Goal: Task Accomplishment & Management: Manage account settings

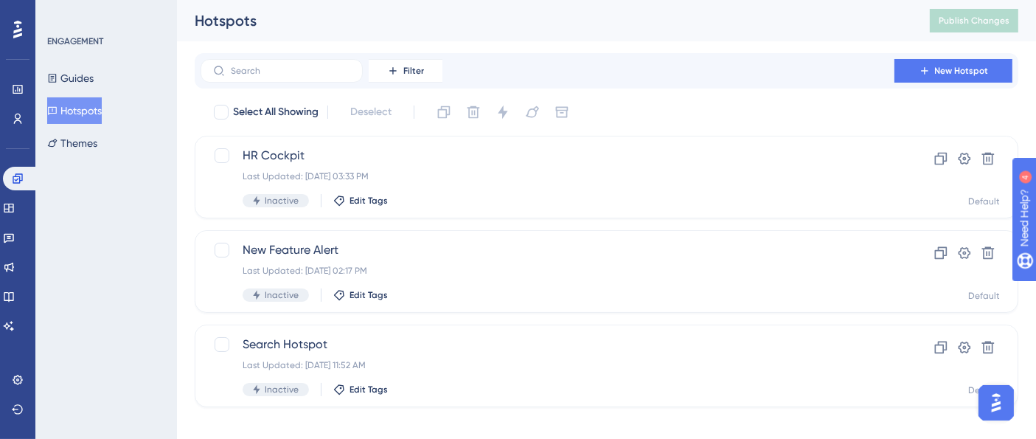
scroll to position [15, 0]
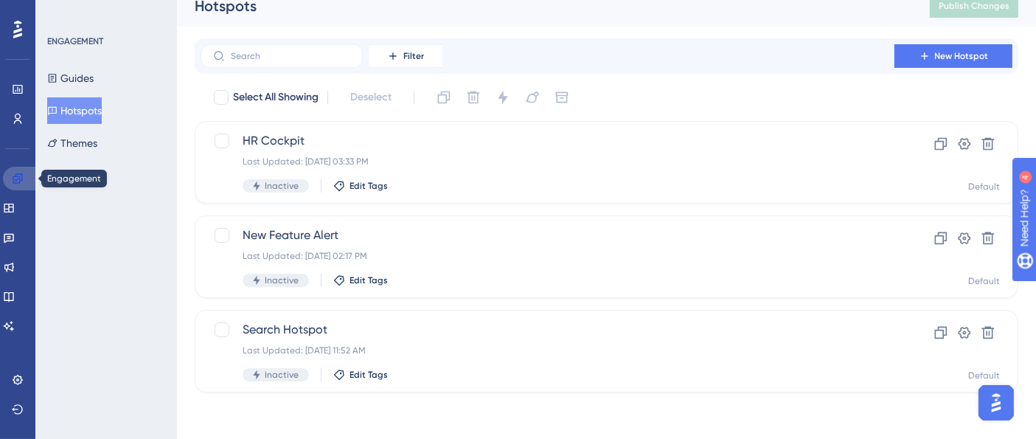
click at [21, 184] on link at bounding box center [20, 179] width 35 height 24
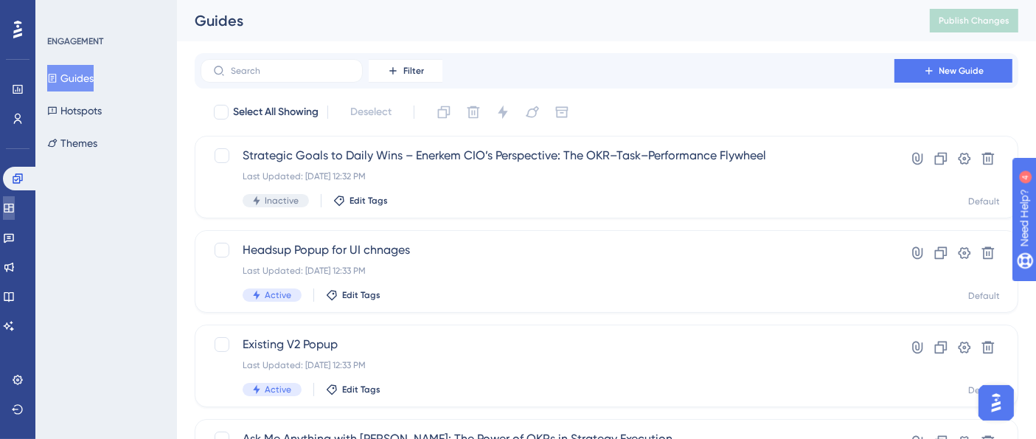
click at [15, 206] on icon at bounding box center [9, 208] width 12 height 12
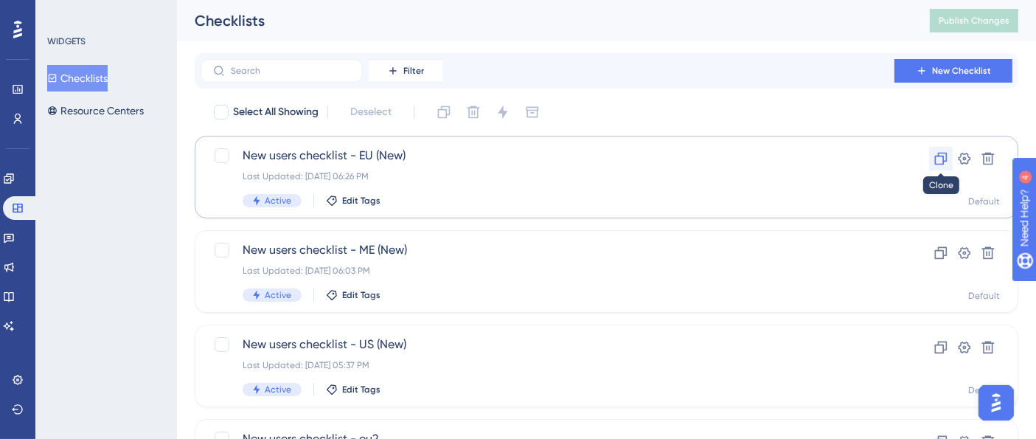
click at [936, 166] on button at bounding box center [941, 159] width 24 height 24
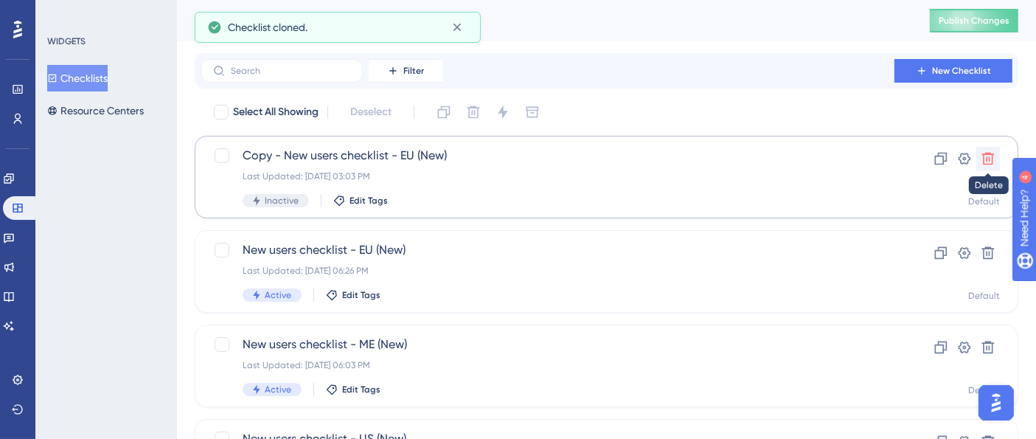
click at [986, 160] on icon at bounding box center [988, 158] width 15 height 15
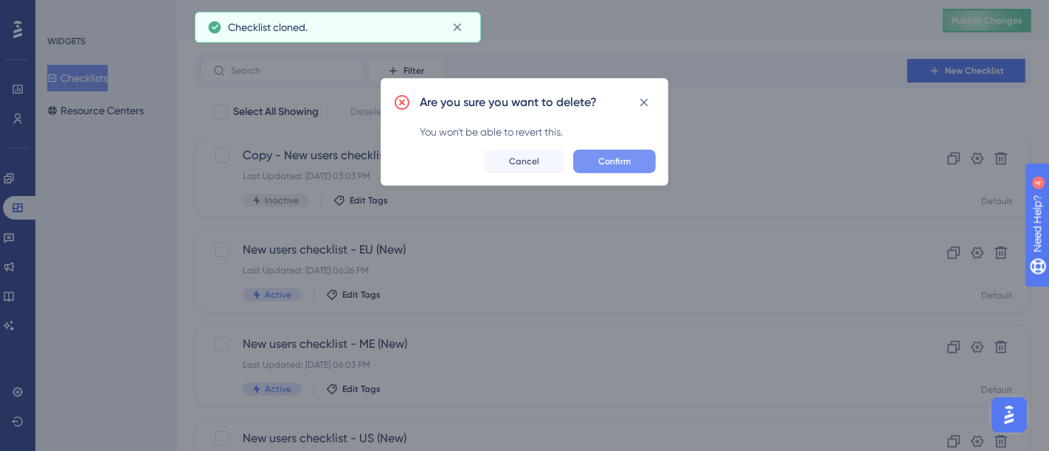
click at [634, 163] on button "Confirm" at bounding box center [614, 162] width 83 height 24
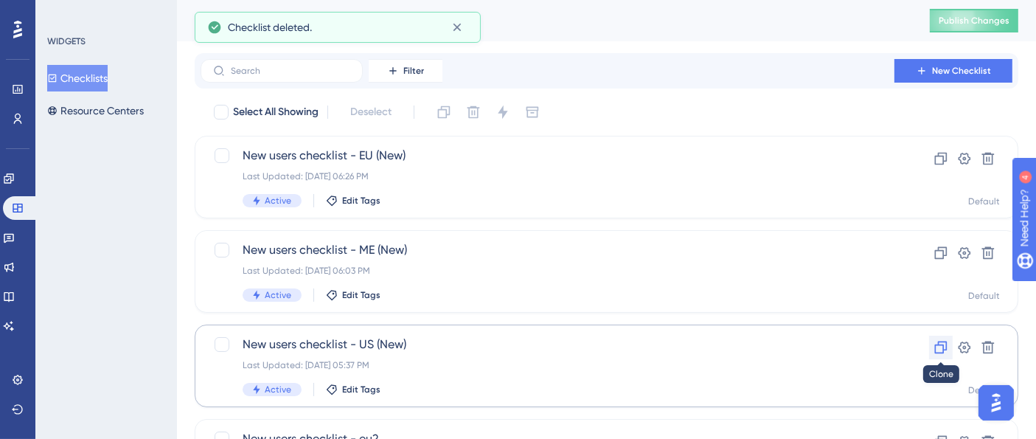
click at [937, 347] on icon at bounding box center [941, 347] width 15 height 15
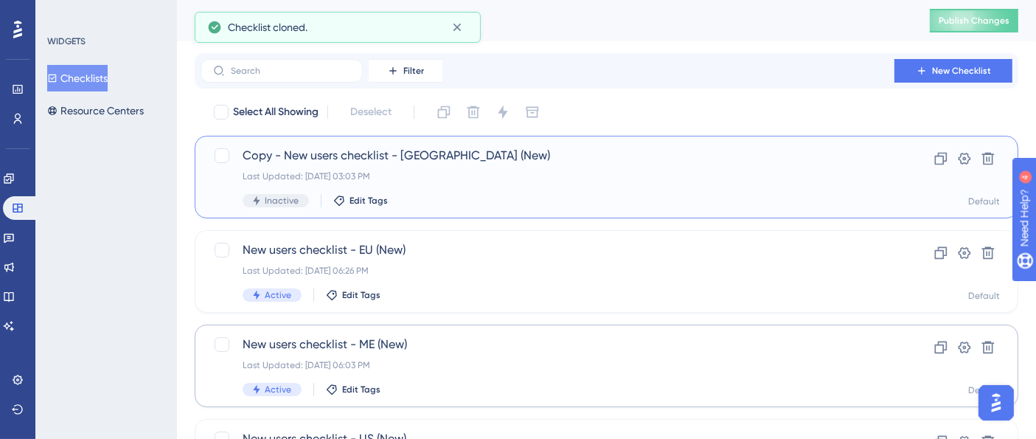
click at [472, 163] on span "Copy - New users checklist - [GEOGRAPHIC_DATA] (New)" at bounding box center [548, 156] width 610 height 18
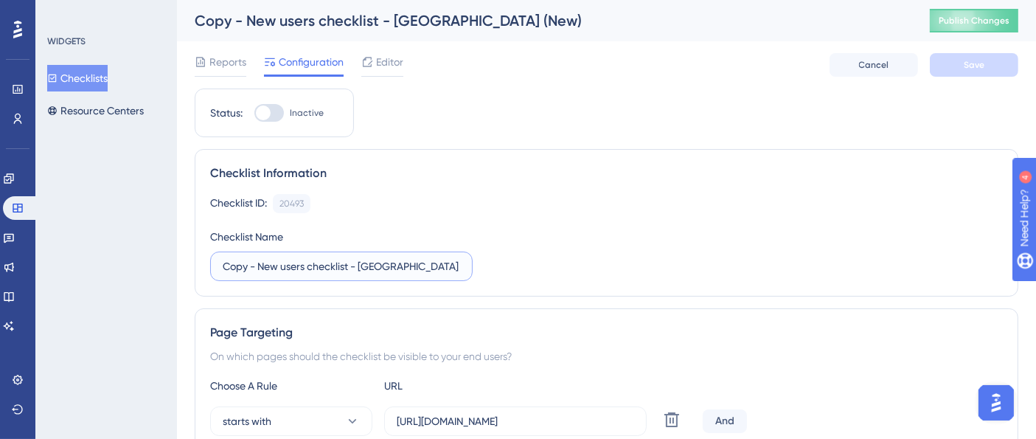
drag, startPoint x: 423, startPoint y: 265, endPoint x: 201, endPoint y: 279, distance: 221.7
click at [201, 279] on div "Checklist Information Checklist ID: 20493 Copy Checklist Name Copy - New users …" at bounding box center [607, 223] width 824 height 148
click at [257, 268] on input "Copy - New users checklist - [GEOGRAPHIC_DATA] (New)" at bounding box center [341, 266] width 237 height 16
click at [249, 261] on input "Copy - New users checklist - [GEOGRAPHIC_DATA] (New)" at bounding box center [341, 266] width 237 height 16
drag, startPoint x: 250, startPoint y: 264, endPoint x: 190, endPoint y: 264, distance: 60.5
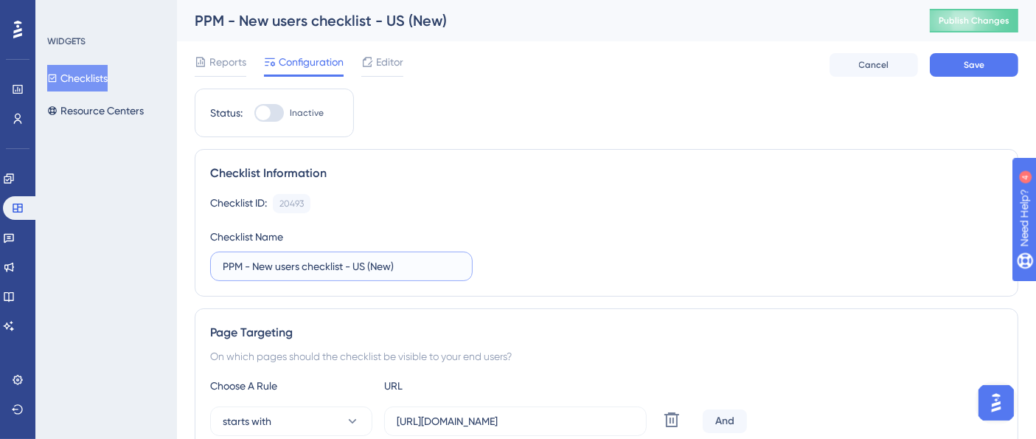
drag, startPoint x: 370, startPoint y: 263, endPoint x: 428, endPoint y: 261, distance: 57.6
click at [428, 261] on input "PPM - New users checklist - US (New)" at bounding box center [341, 266] width 237 height 16
type input "PPM - New users checklist - [GEOGRAPHIC_DATA]"
click at [592, 197] on div "Checklist ID: 20493 Copy" at bounding box center [606, 203] width 793 height 19
click at [381, 56] on span "Editor" at bounding box center [389, 62] width 27 height 18
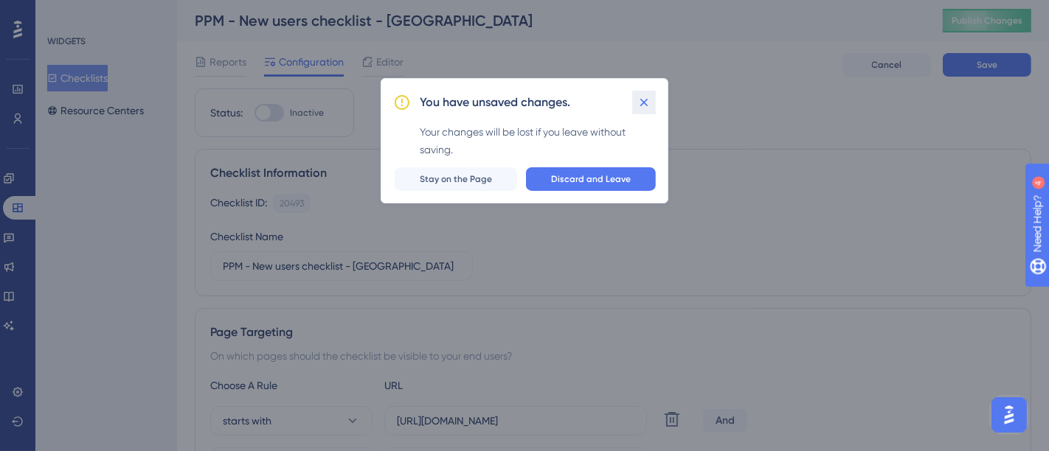
click at [647, 104] on icon at bounding box center [644, 102] width 15 height 15
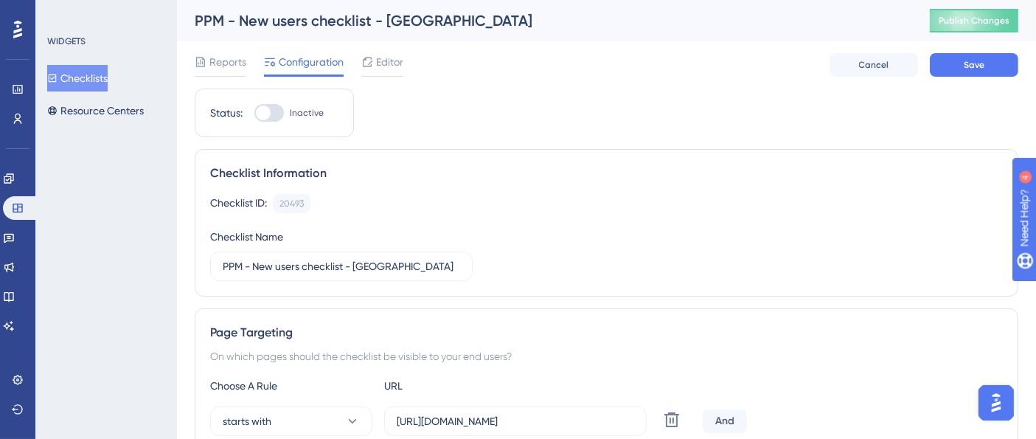
click at [746, 86] on div "Reports Configuration Editor Cancel Save" at bounding box center [607, 64] width 824 height 47
click at [952, 64] on button "Save" at bounding box center [974, 65] width 89 height 24
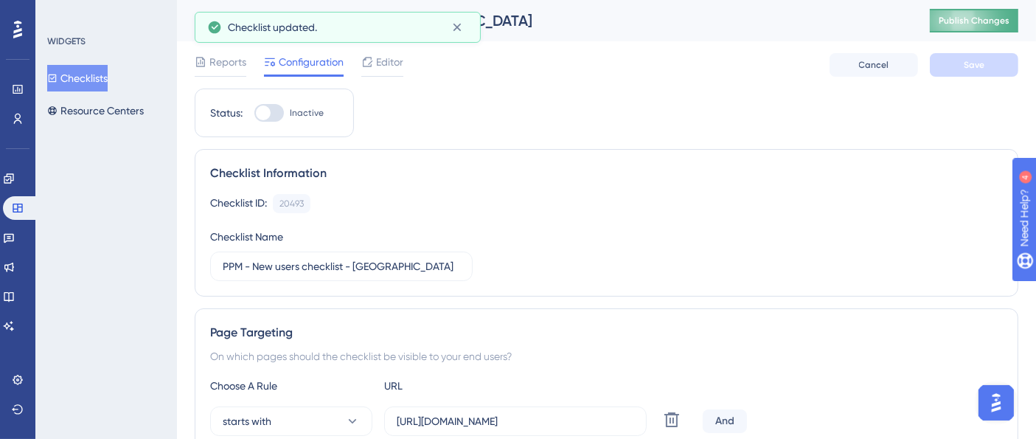
click at [990, 23] on span "Publish Changes" at bounding box center [974, 21] width 71 height 12
click at [387, 66] on span "Editor" at bounding box center [389, 62] width 27 height 18
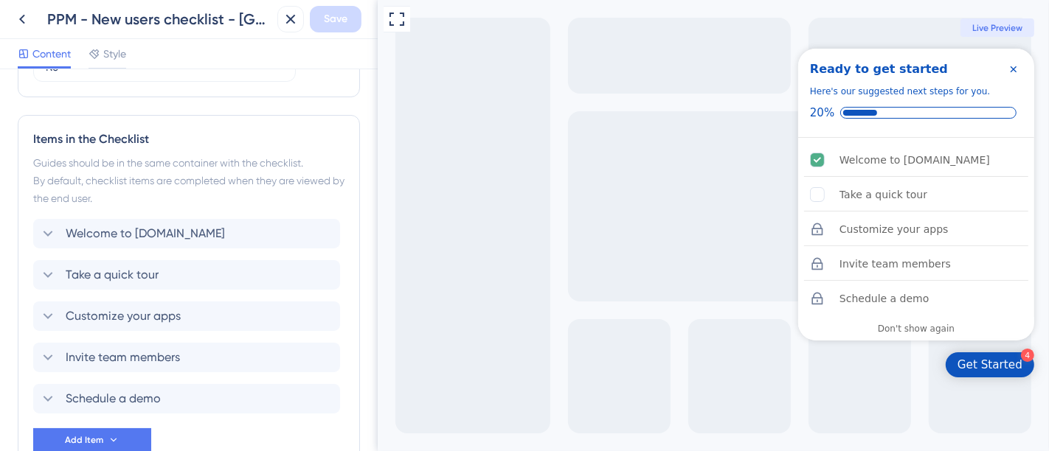
scroll to position [741, 0]
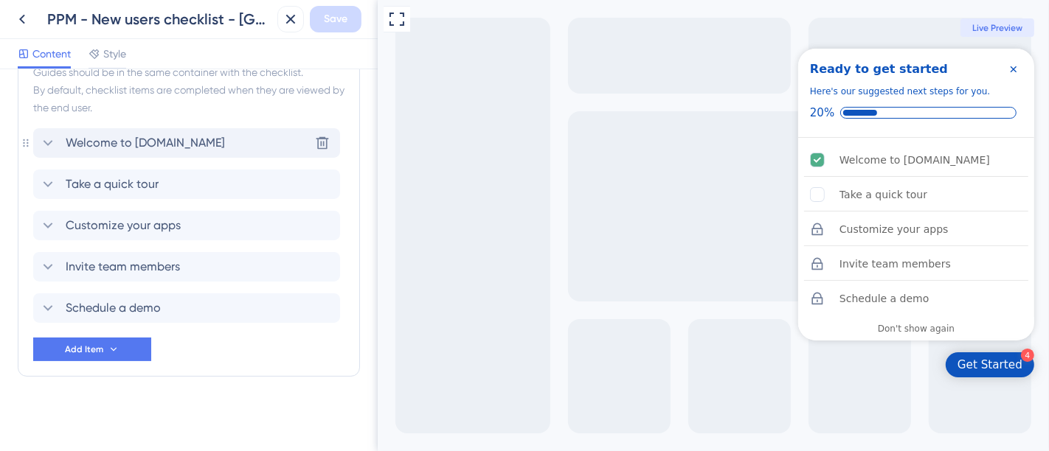
click at [46, 140] on icon at bounding box center [48, 143] width 18 height 18
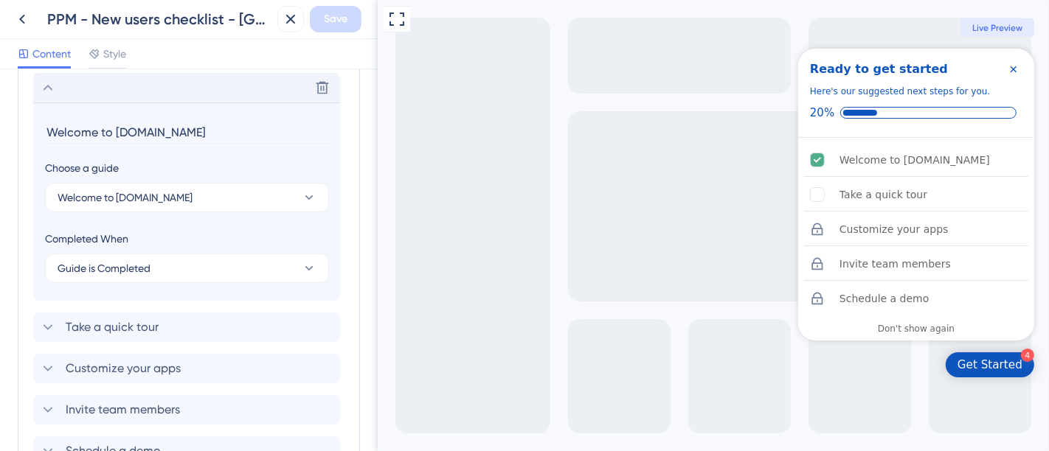
scroll to position [799, 0]
click at [47, 85] on icon at bounding box center [48, 86] width 18 height 18
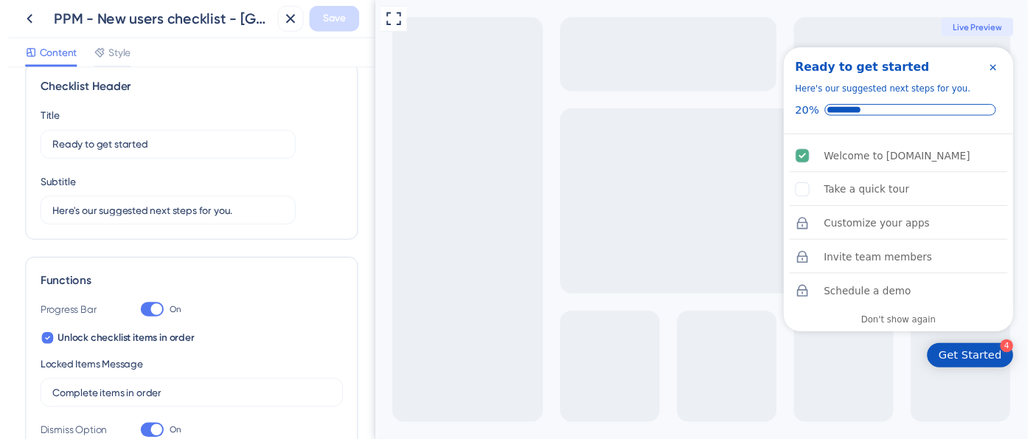
scroll to position [0, 0]
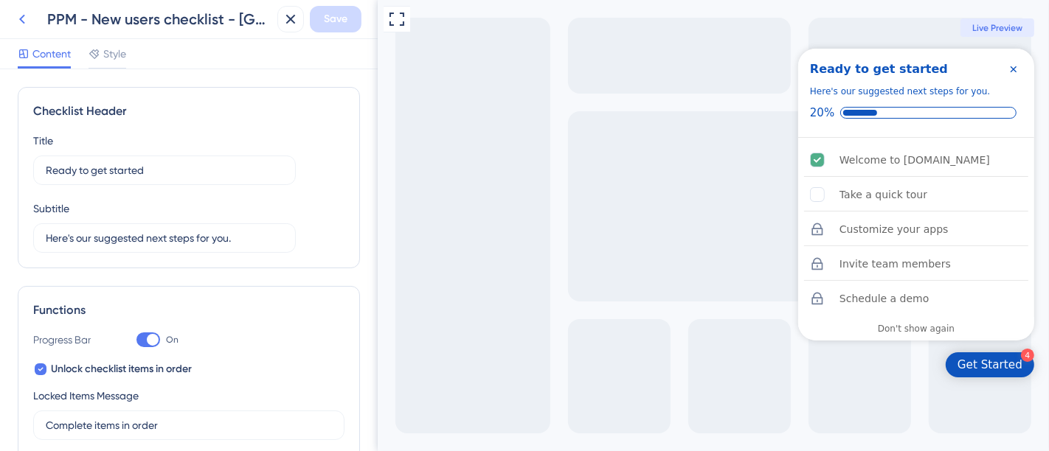
click at [12, 24] on button at bounding box center [22, 19] width 27 height 27
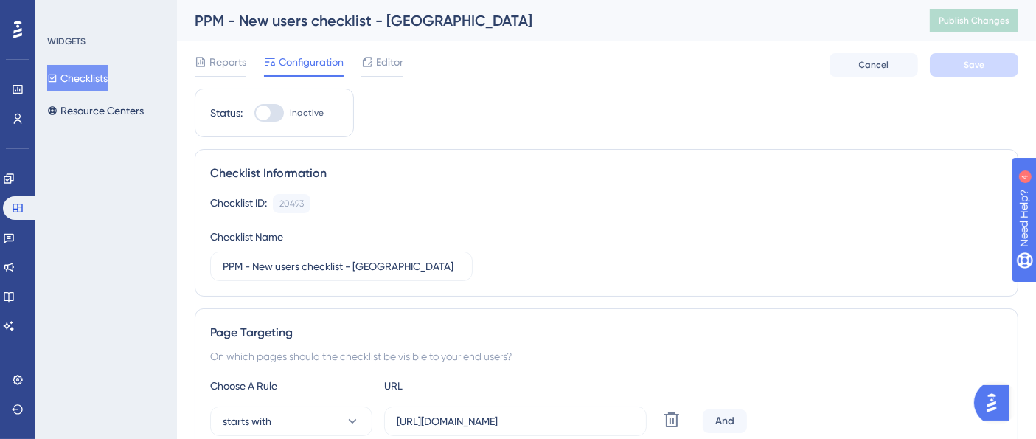
click at [6, 181] on link at bounding box center [9, 179] width 12 height 24
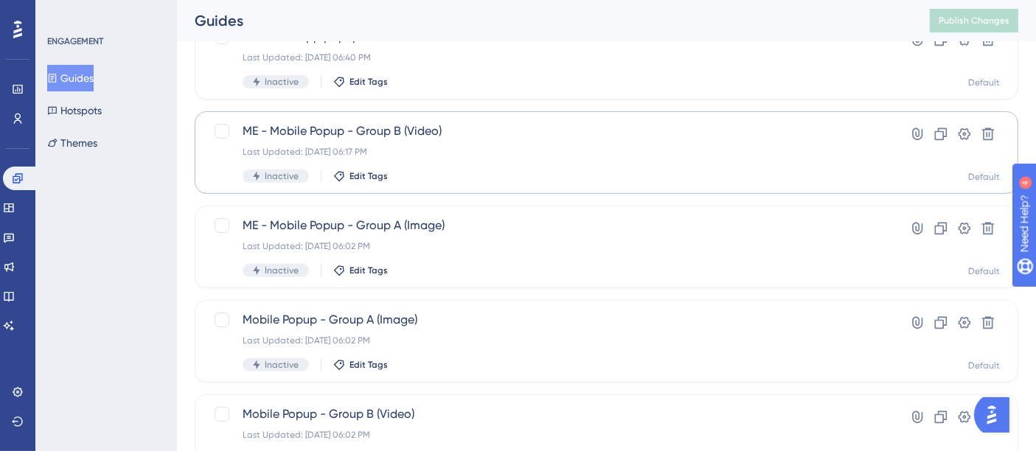
scroll to position [693, 0]
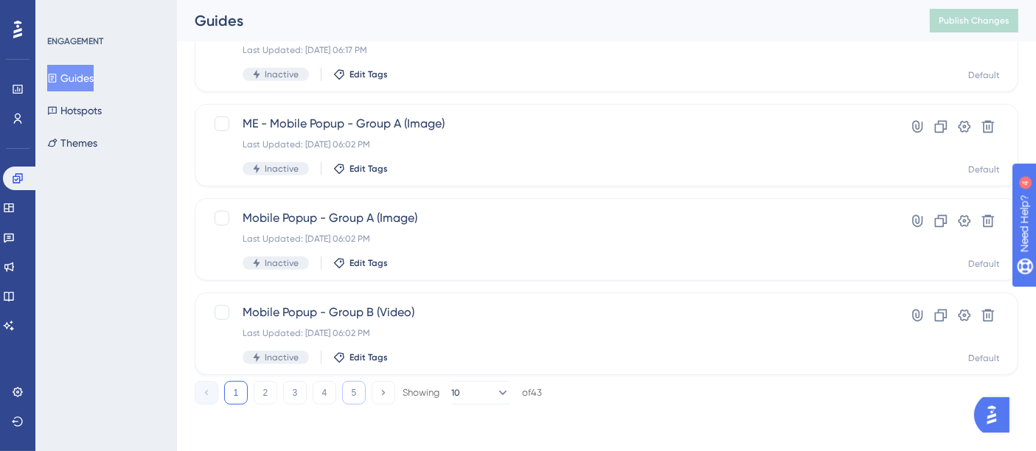
click at [354, 392] on button "5" at bounding box center [354, 393] width 24 height 24
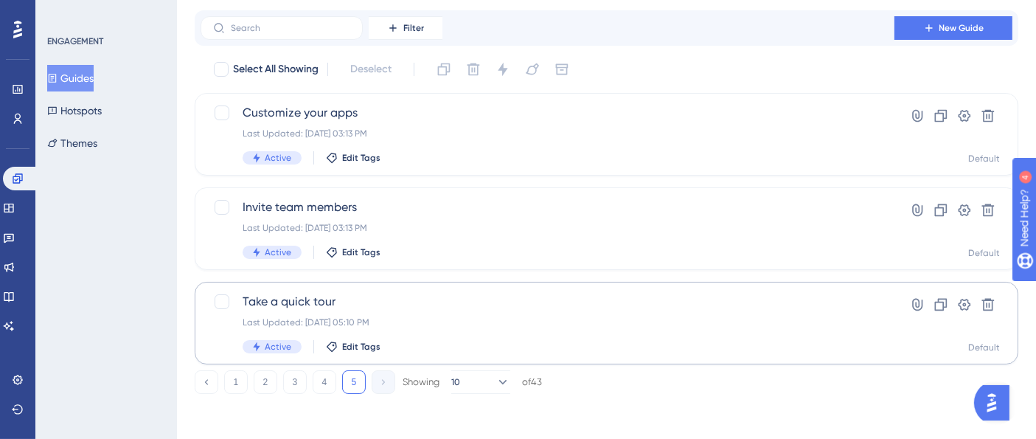
scroll to position [44, 0]
click at [944, 301] on icon at bounding box center [941, 303] width 15 height 15
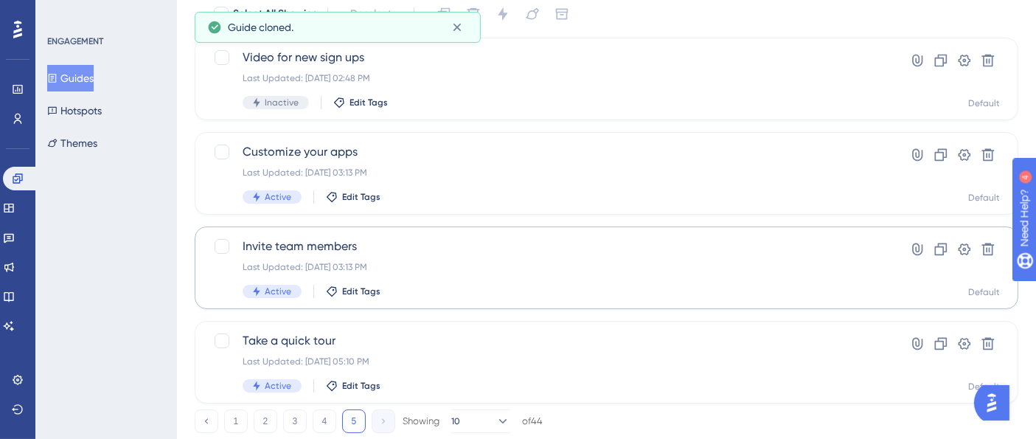
scroll to position [139, 0]
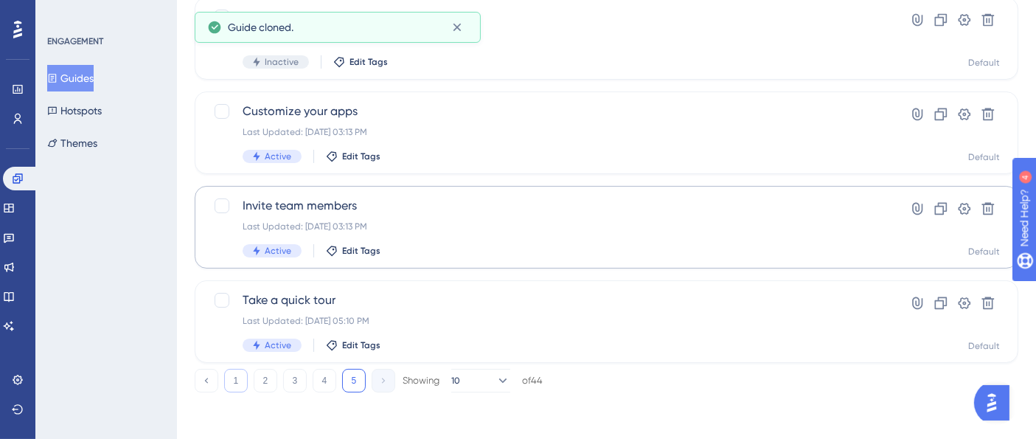
click at [232, 389] on button "1" at bounding box center [236, 381] width 24 height 24
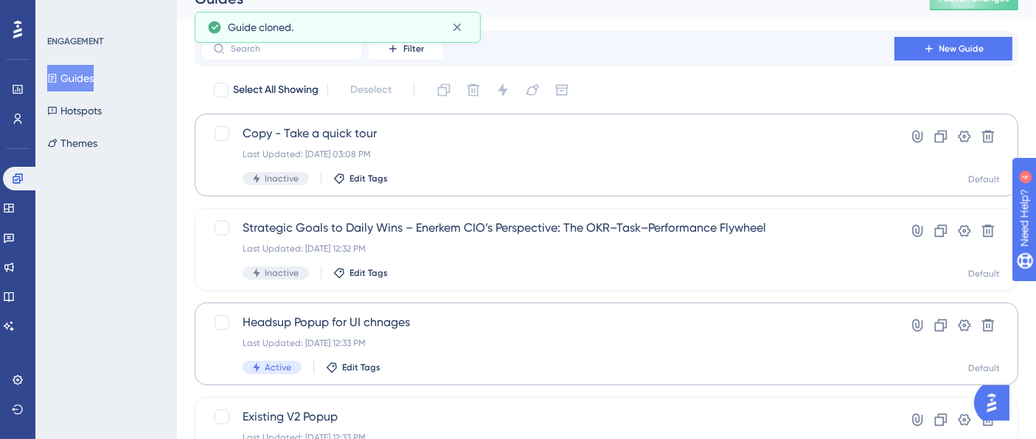
scroll to position [0, 0]
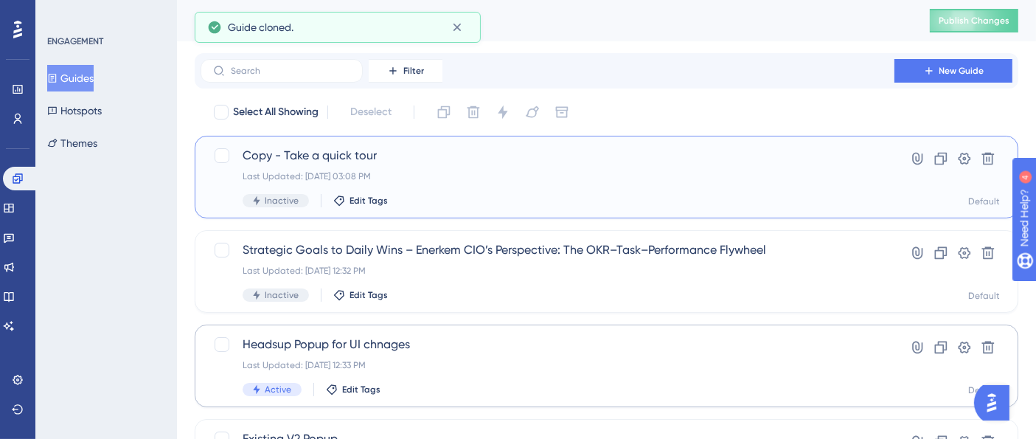
click at [738, 168] on div "Copy - Take a quick tour Last Updated: [DATE] 03:08 PM Inactive Edit Tags" at bounding box center [548, 177] width 610 height 60
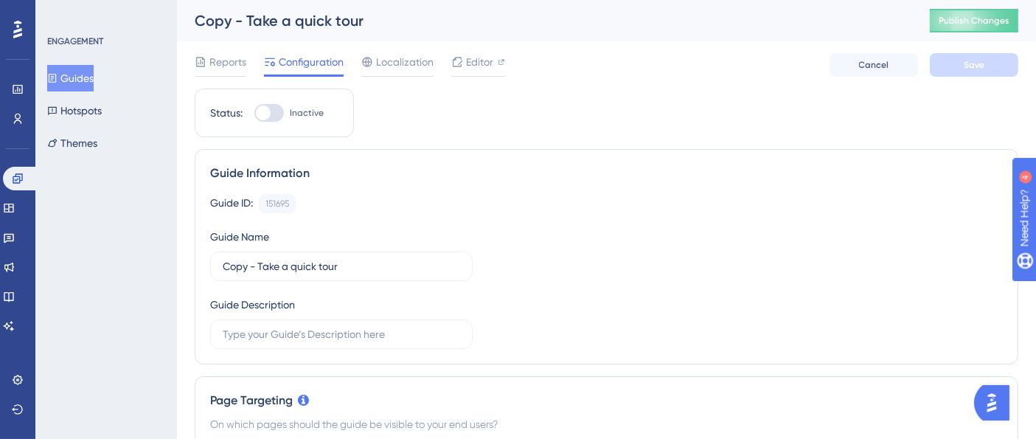
scroll to position [164, 0]
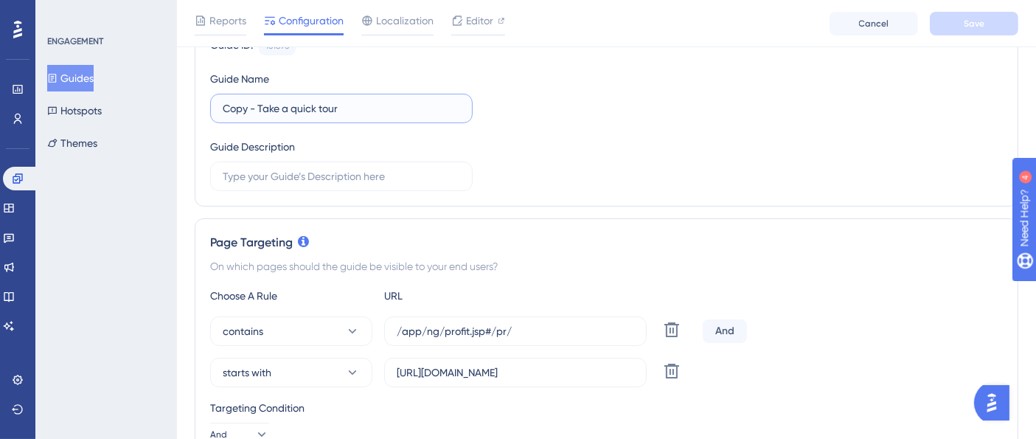
drag, startPoint x: 246, startPoint y: 103, endPoint x: 190, endPoint y: 106, distance: 56.2
type input "PPM - Take a quick tour"
click at [539, 97] on div "Guide ID: 151695 Copy Guide Name PPM - Take a quick tour Guide Description" at bounding box center [606, 113] width 793 height 155
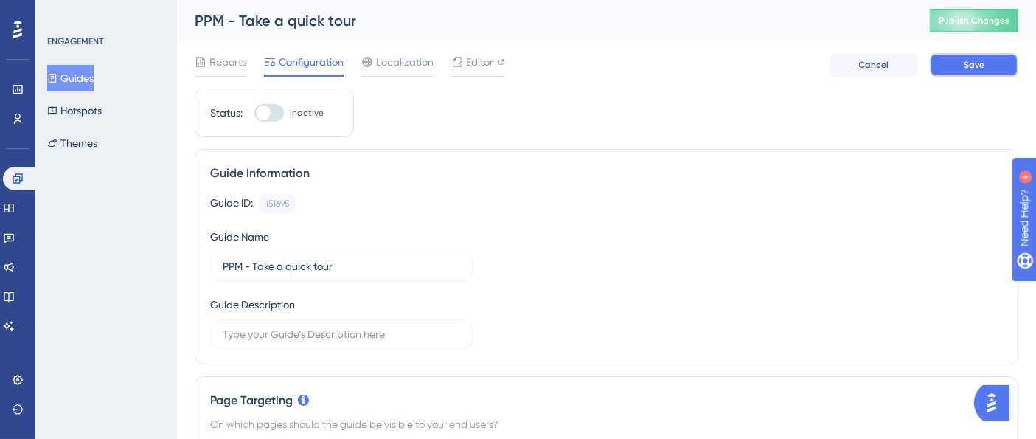
click at [971, 59] on span "Save" at bounding box center [974, 65] width 21 height 12
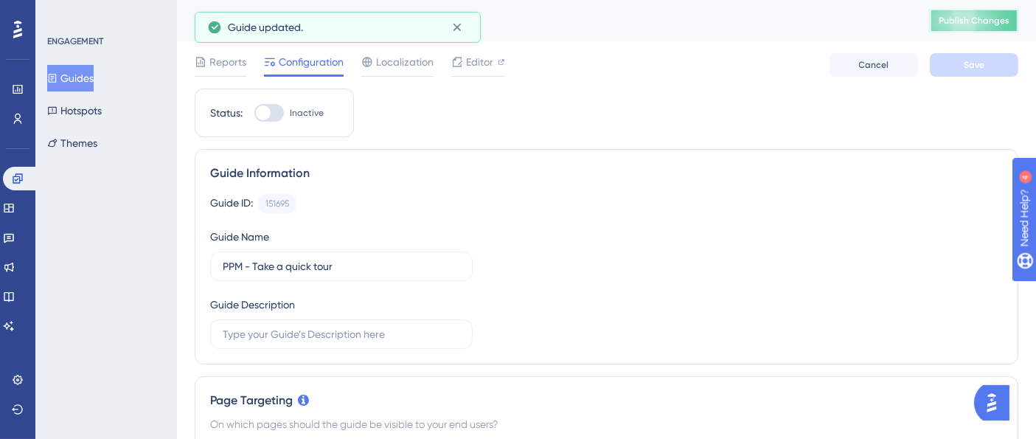
click at [992, 15] on span "Publish Changes" at bounding box center [974, 21] width 71 height 12
click at [481, 61] on span "Editor" at bounding box center [479, 62] width 27 height 18
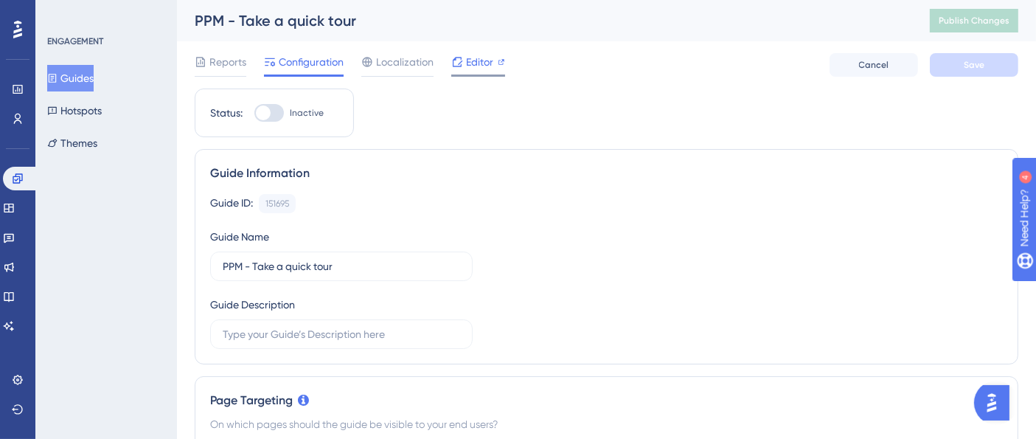
click at [490, 60] on span "Editor" at bounding box center [479, 62] width 27 height 18
